Goal: Information Seeking & Learning: Understand process/instructions

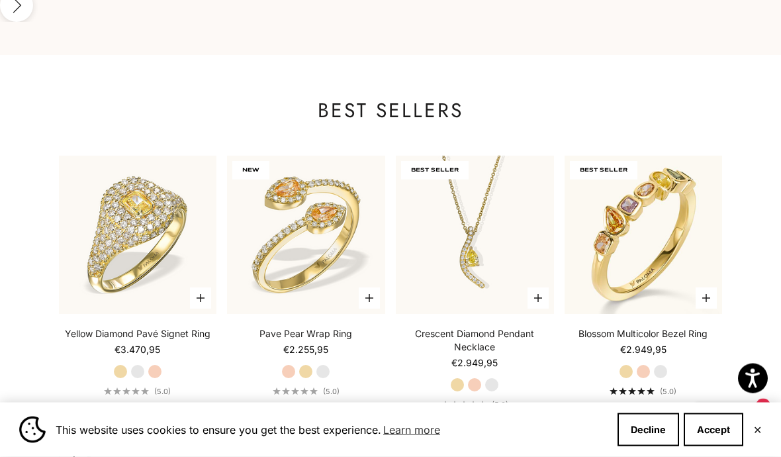
scroll to position [1162, 0]
click at [636, 446] on button "Decline" at bounding box center [649, 429] width 62 height 33
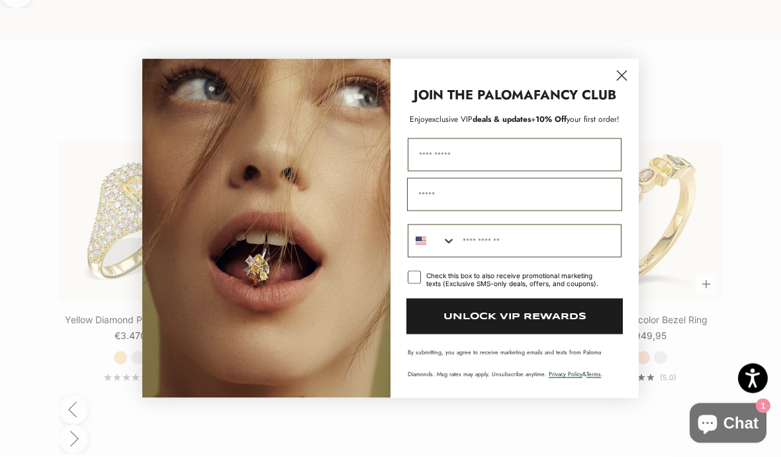
scroll to position [1176, 0]
click at [618, 87] on circle "Close dialog" at bounding box center [622, 76] width 22 height 22
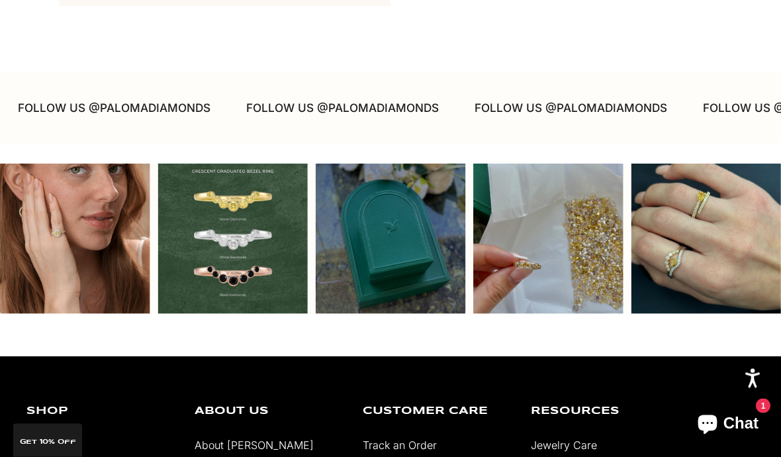
scroll to position [3173, 0]
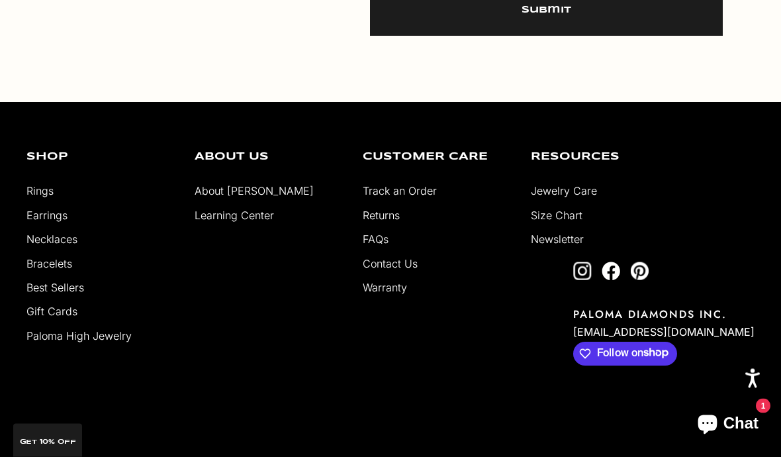
scroll to position [811, 0]
click at [199, 191] on link "About [PERSON_NAME]" at bounding box center [254, 190] width 119 height 13
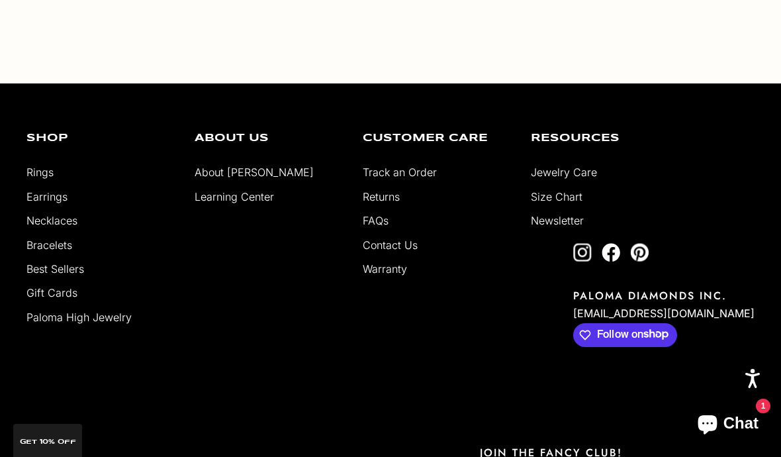
scroll to position [2300, 0]
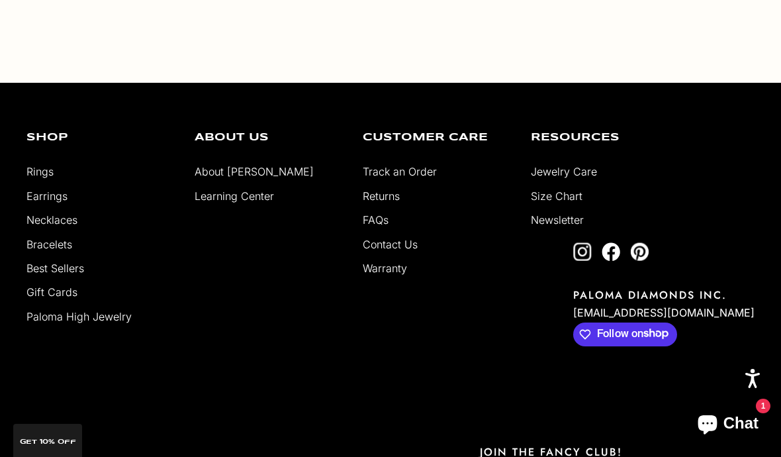
click at [377, 203] on link "Returns" at bounding box center [381, 195] width 37 height 13
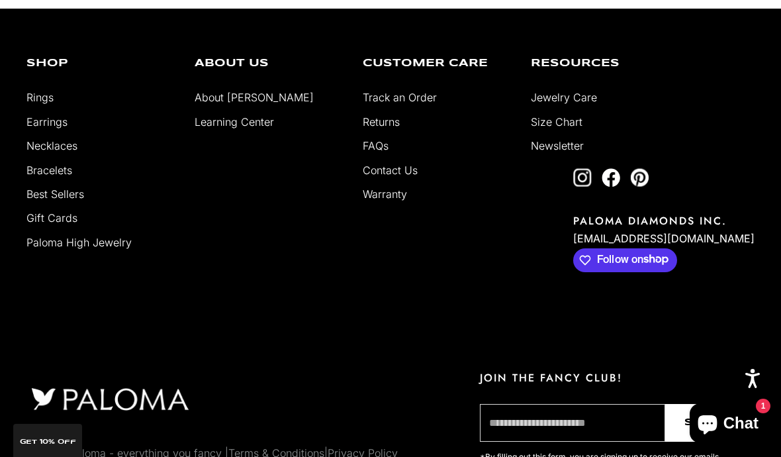
scroll to position [1894, 0]
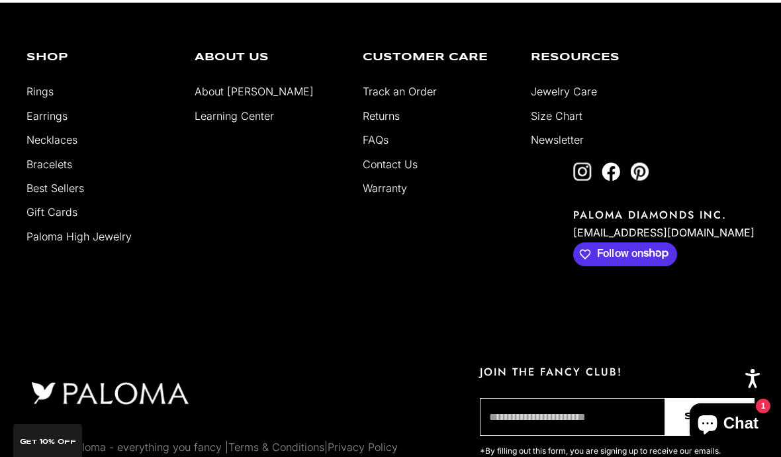
click at [381, 133] on link "FAQs" at bounding box center [376, 139] width 26 height 13
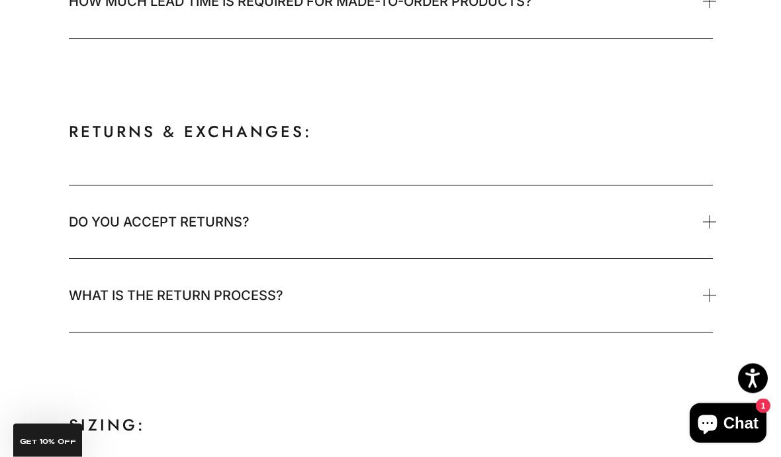
scroll to position [731, 0]
click at [73, 232] on span "Do you accept returns?" at bounding box center [159, 221] width 181 height 26
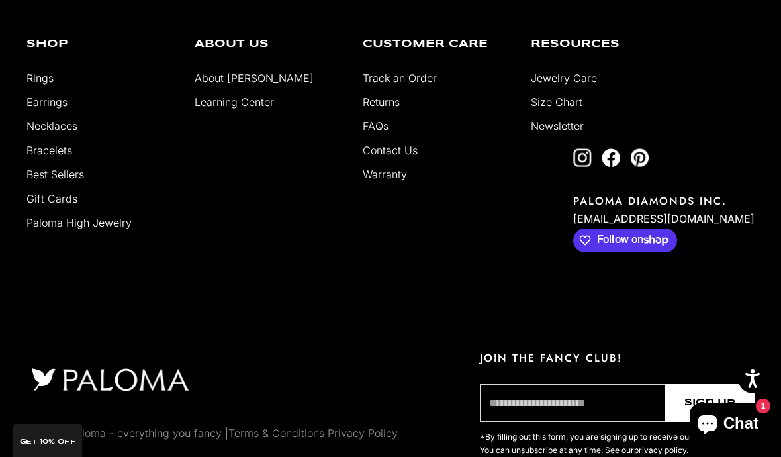
scroll to position [2878, 0]
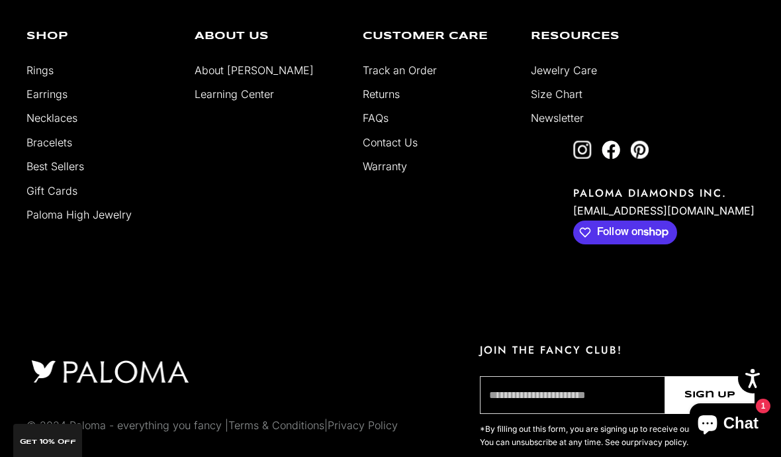
click at [283, 432] on link "Terms & Conditions" at bounding box center [276, 424] width 96 height 13
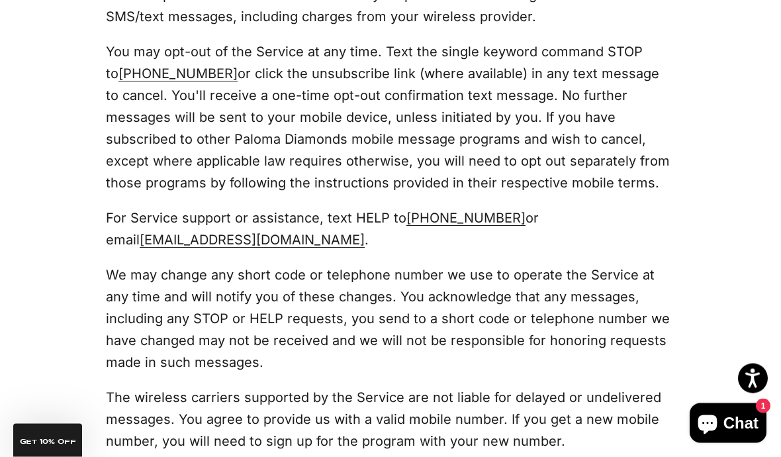
scroll to position [6765, 0]
